Goal: Task Accomplishment & Management: Manage account settings

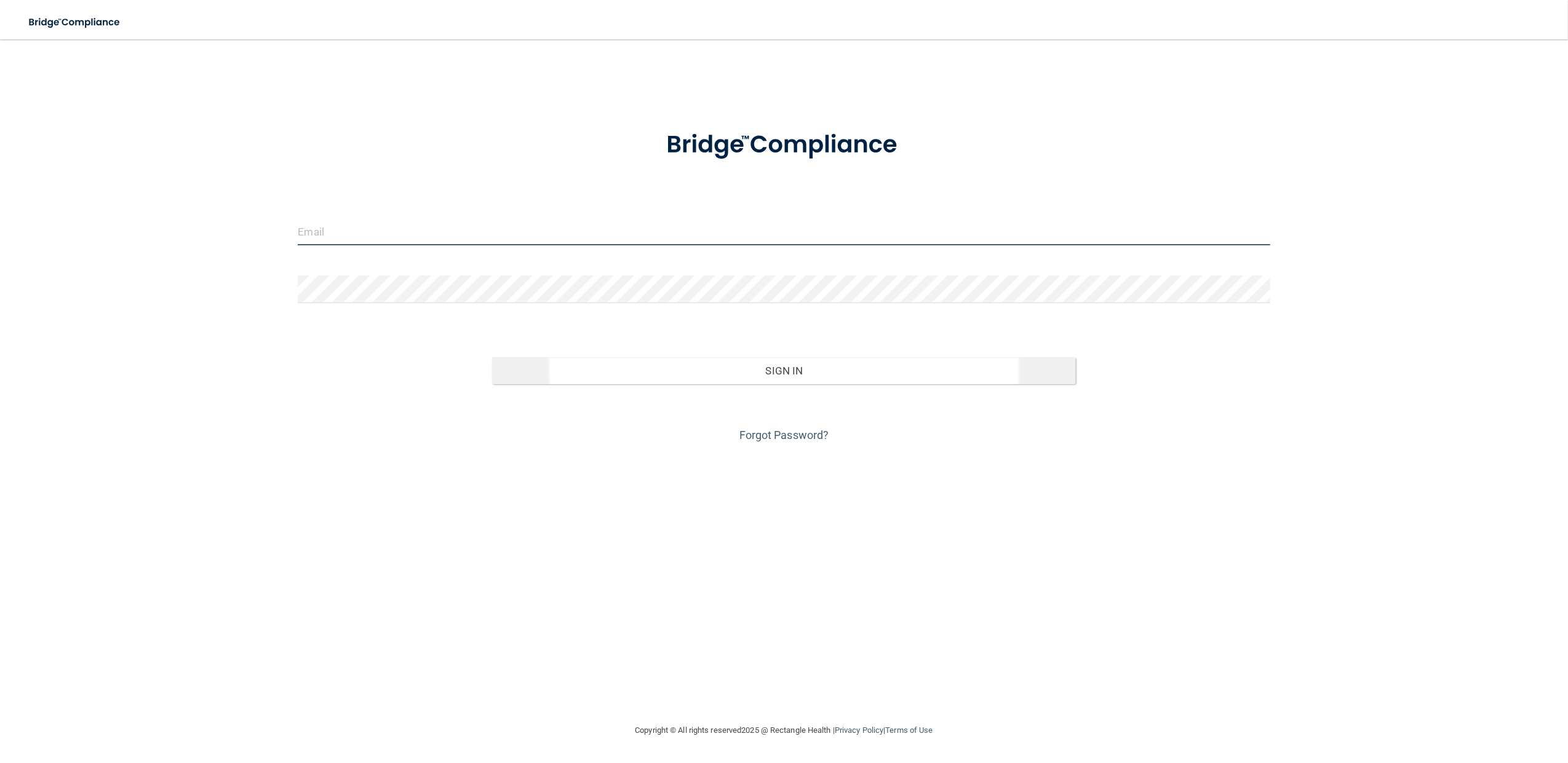
type input "[EMAIL_ADDRESS][DOMAIN_NAME]"
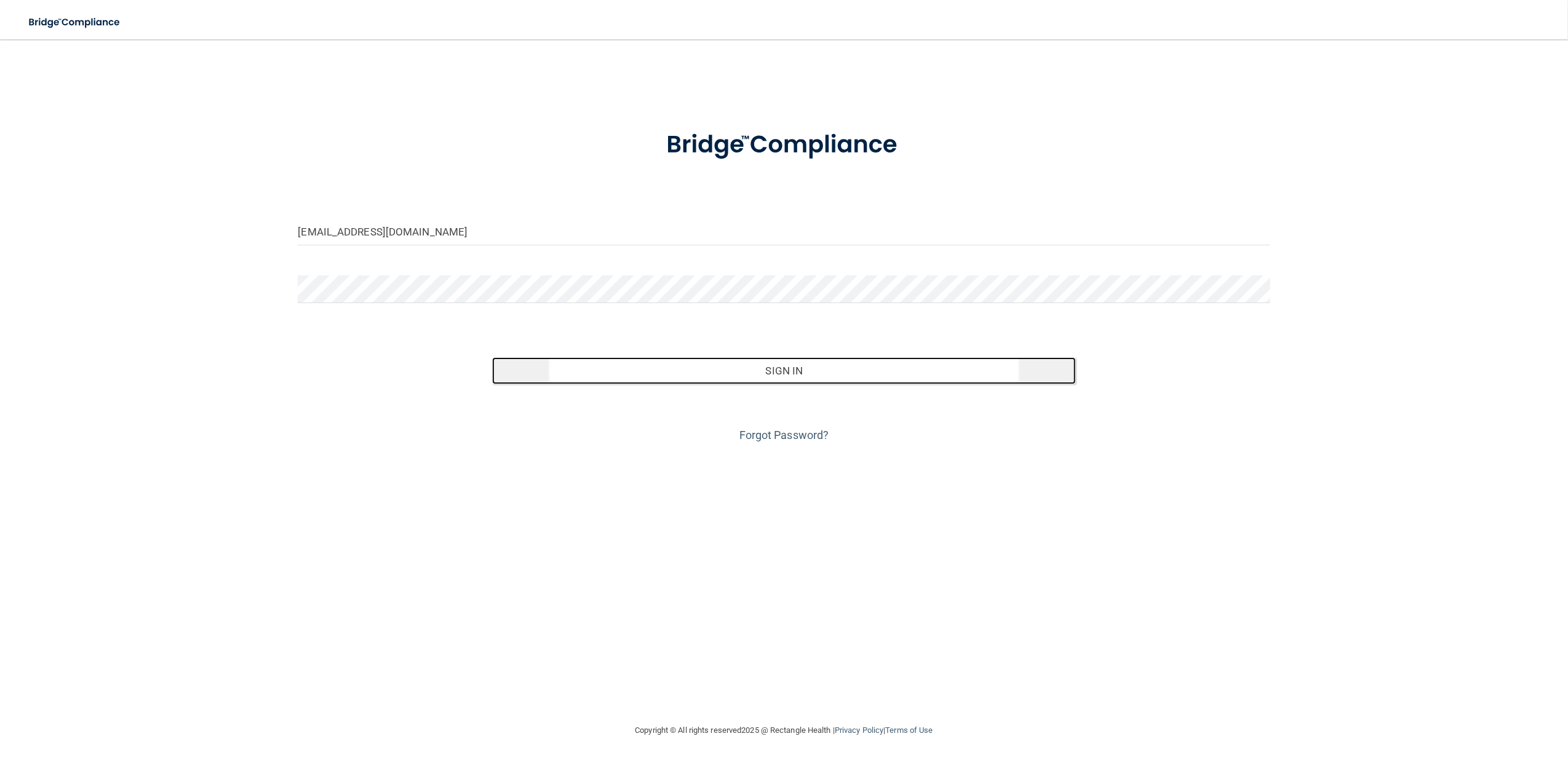
click at [729, 374] on button "Sign In" at bounding box center [784, 370] width 583 height 27
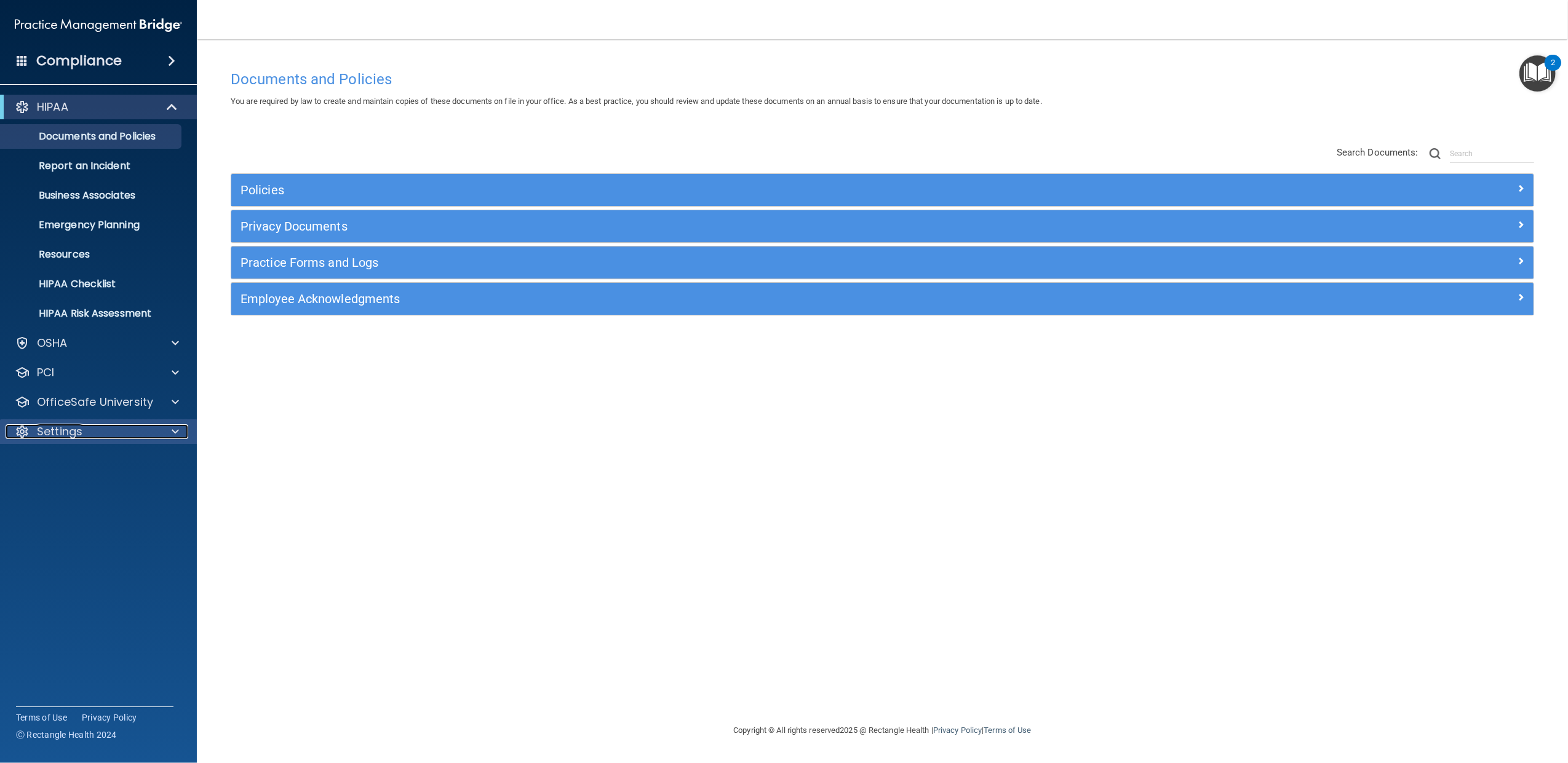
click at [143, 429] on div "Settings" at bounding box center [81, 432] width 152 height 15
click at [77, 489] on p "My Users" at bounding box center [92, 491] width 168 height 12
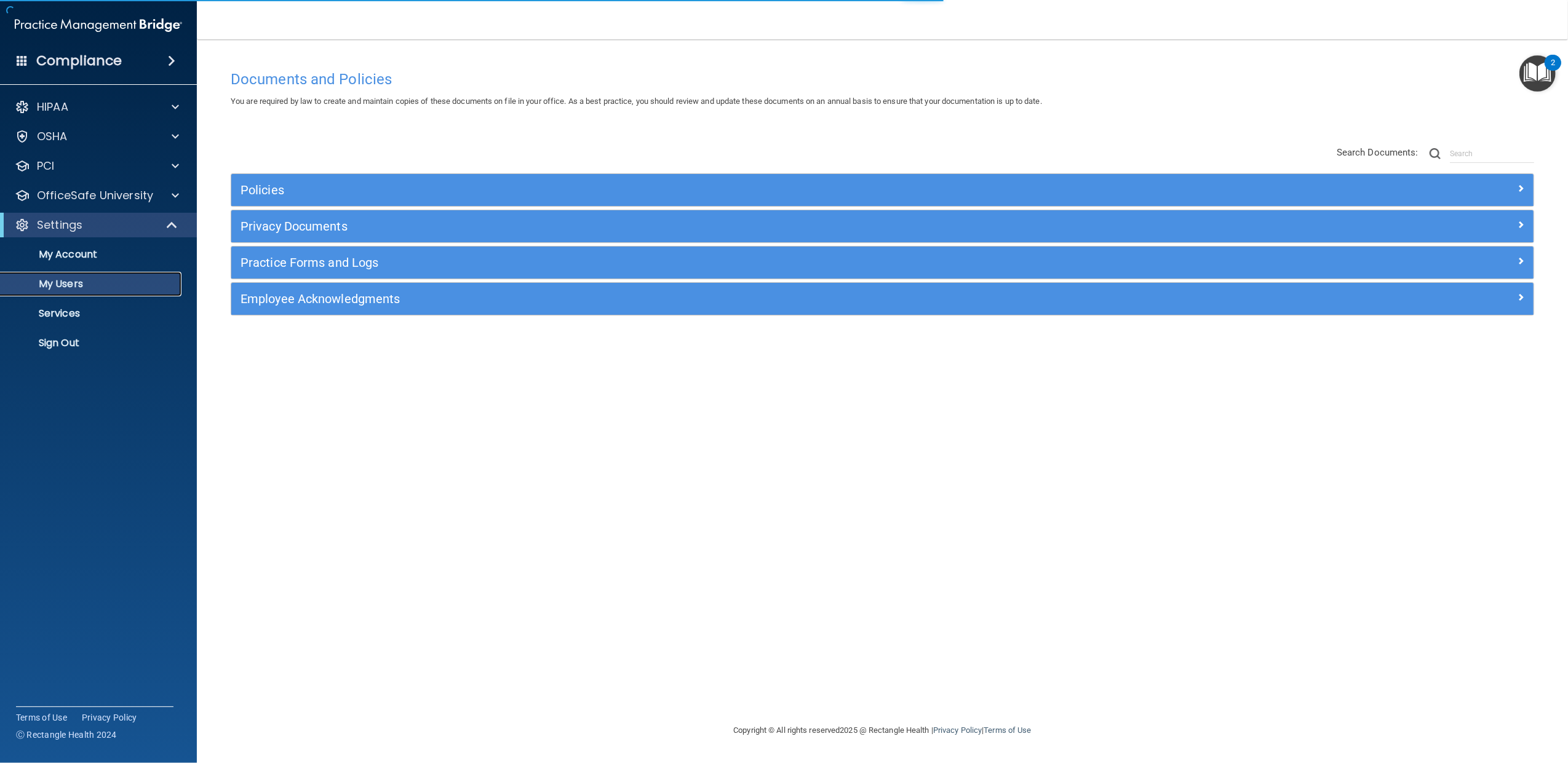
select select "20"
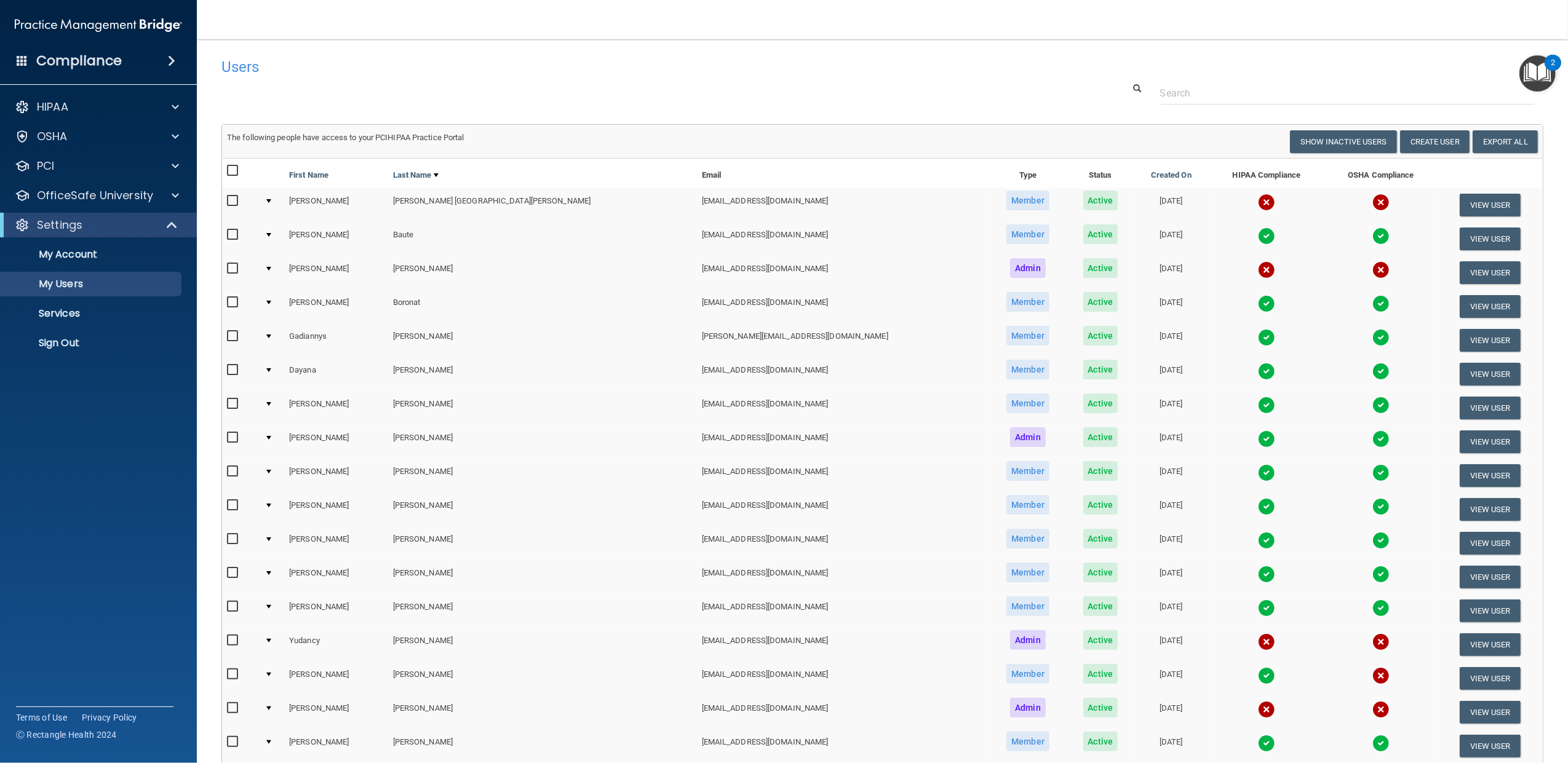
click at [276, 203] on td at bounding box center [272, 205] width 25 height 34
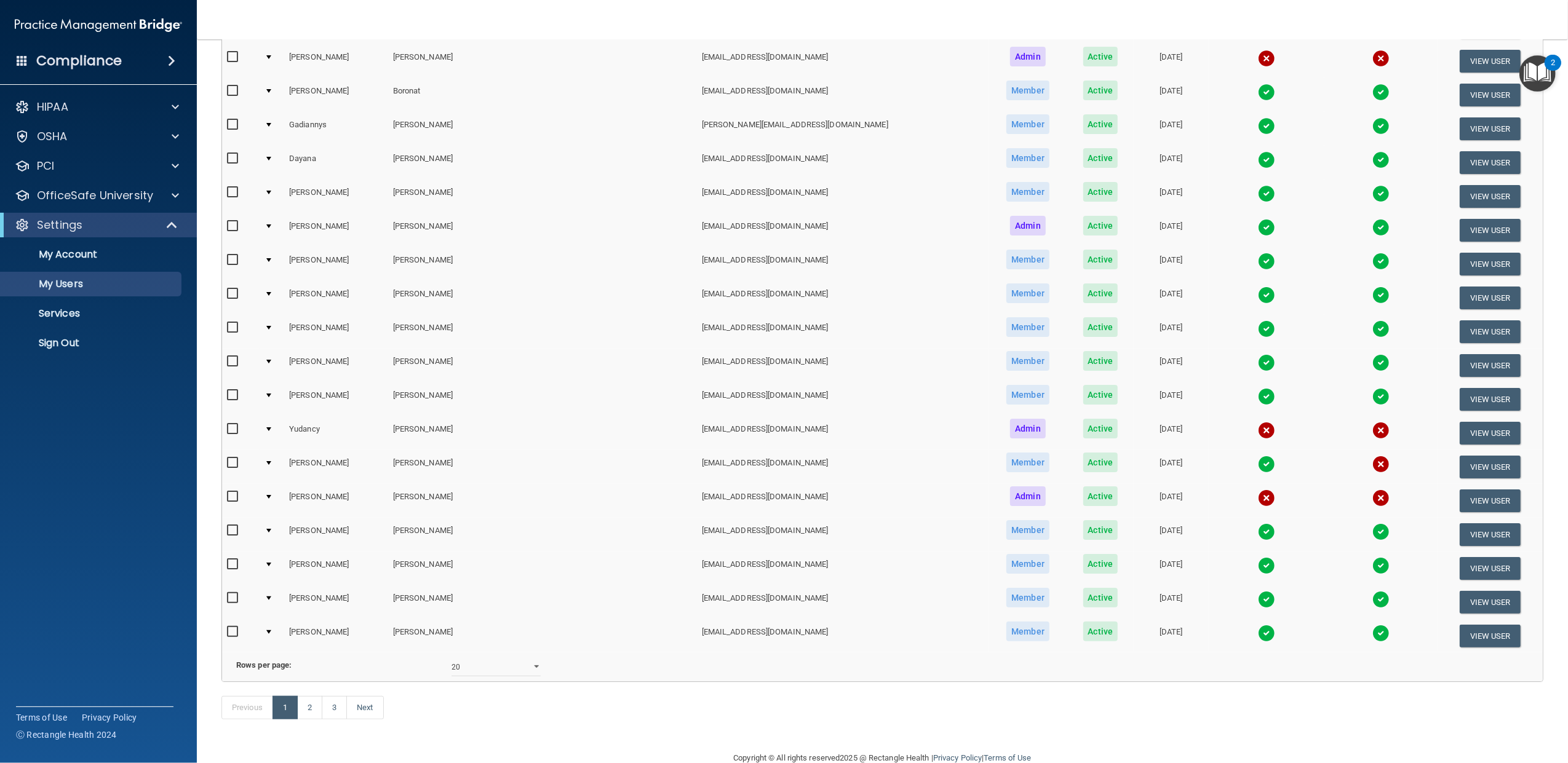
scroll to position [487, 0]
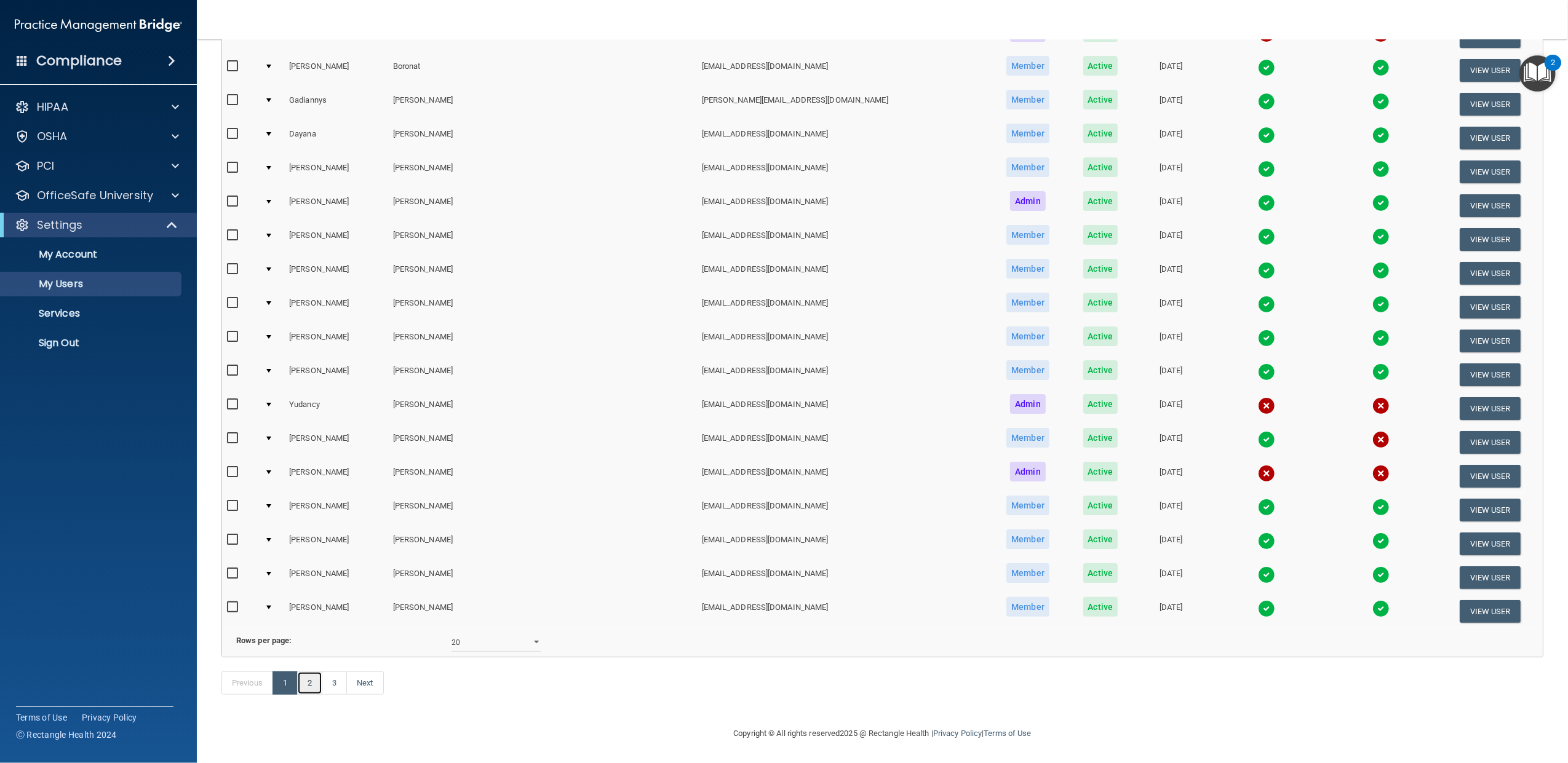
click at [311, 680] on link "2" at bounding box center [310, 683] width 25 height 23
select select "20"
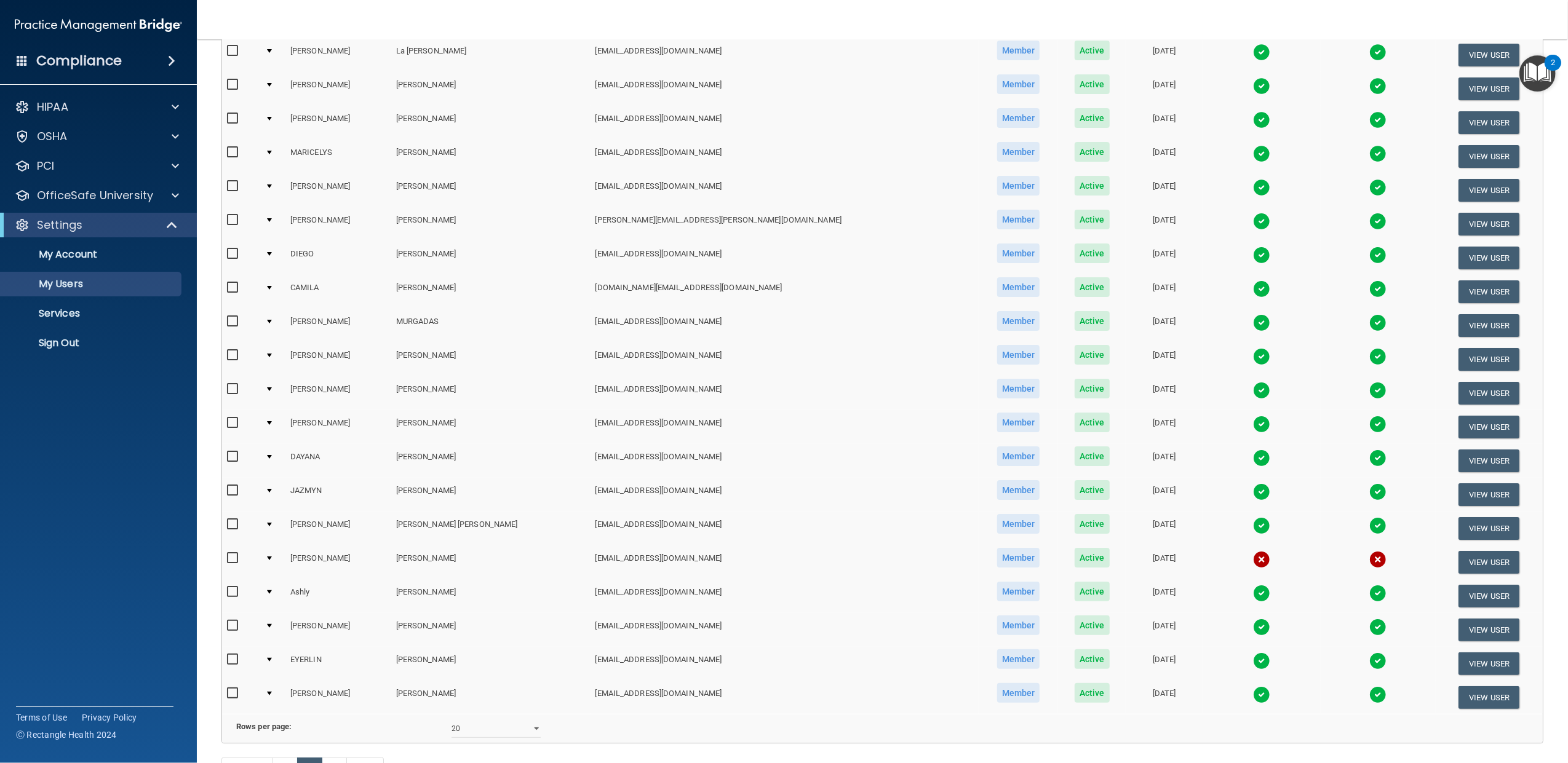
scroll to position [191, 0]
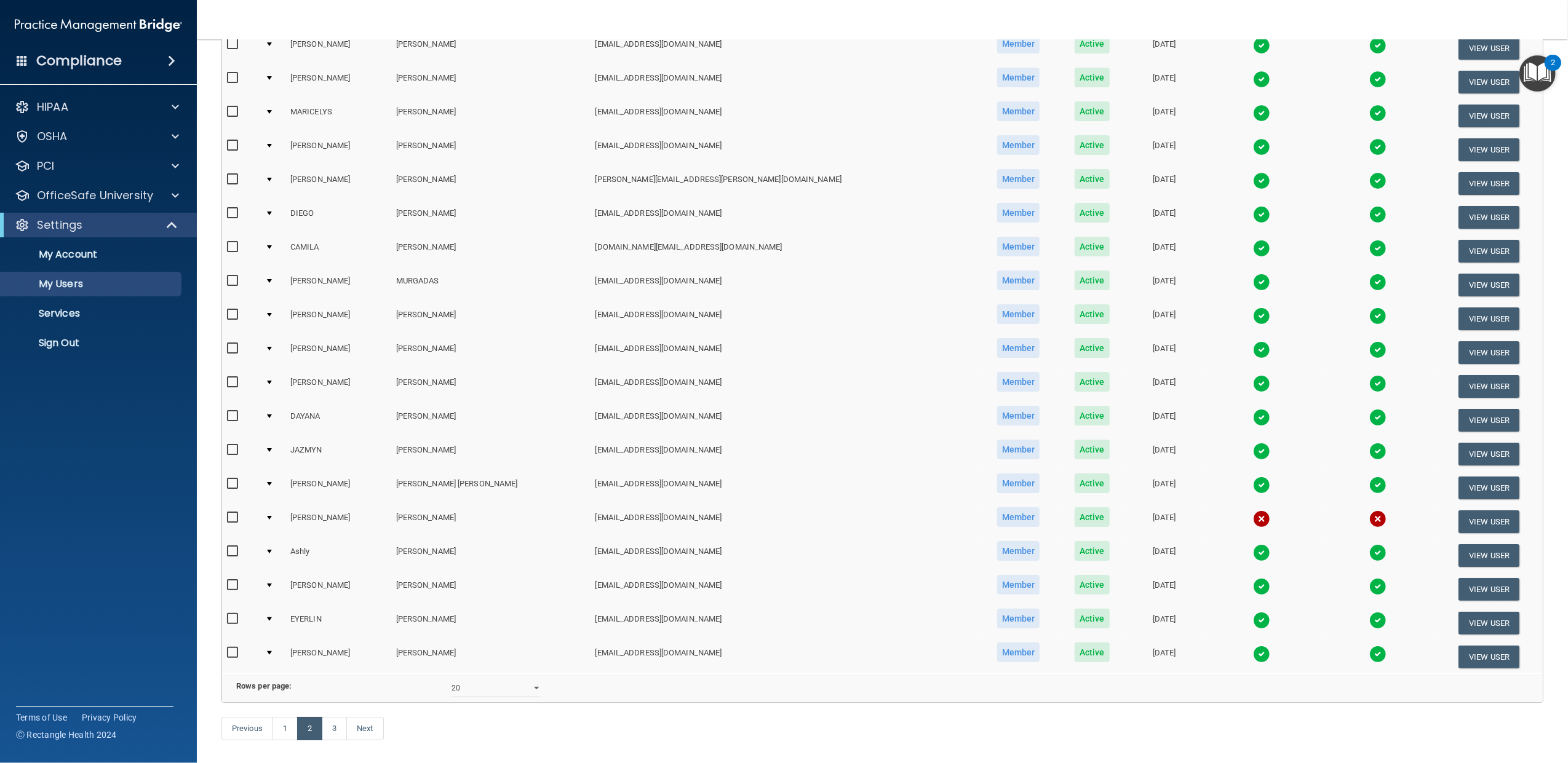
click at [273, 513] on td at bounding box center [272, 522] width 25 height 34
